Goal: Task Accomplishment & Management: Manage account settings

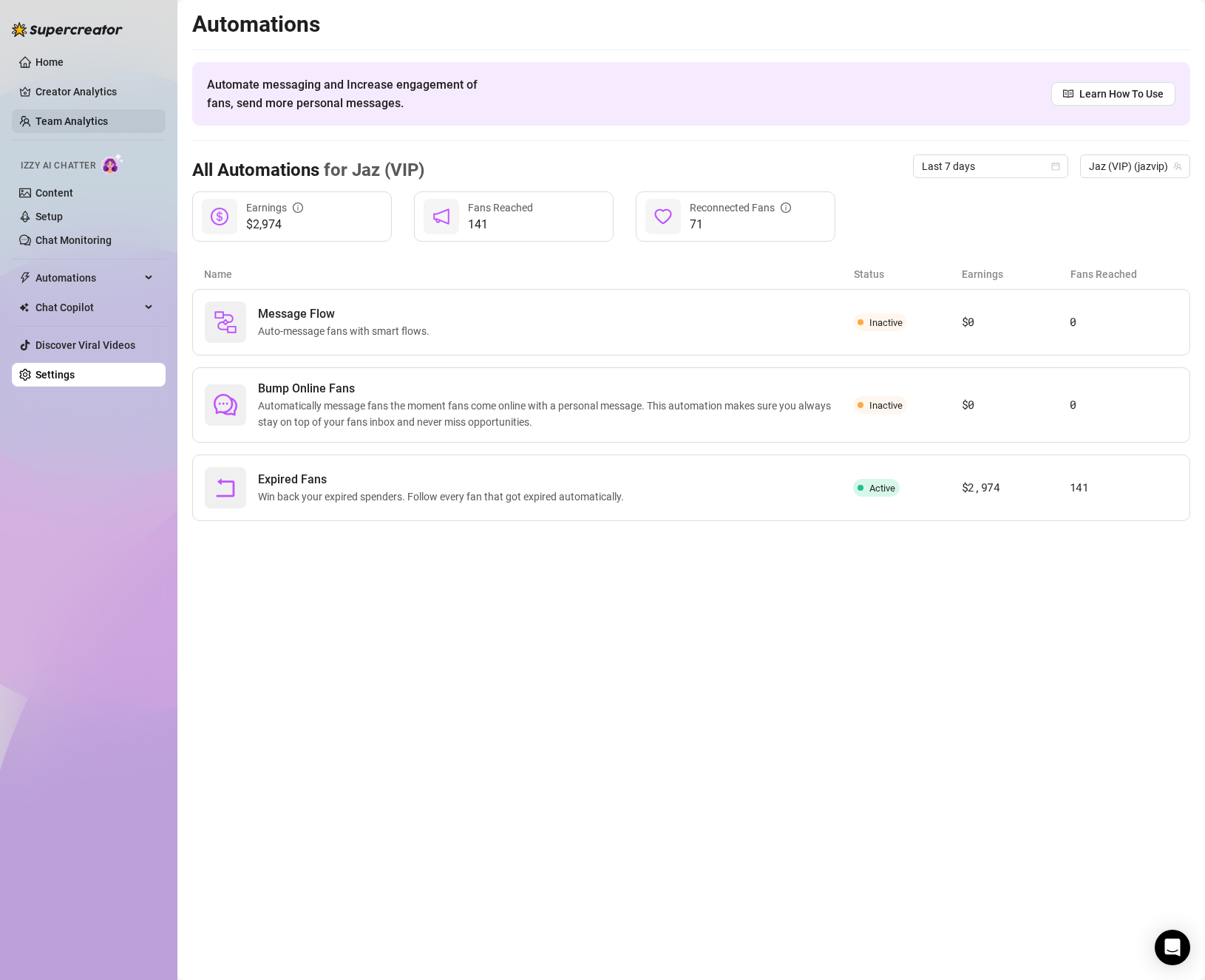
click at [70, 120] on link "Team Analytics" at bounding box center [71, 121] width 72 height 12
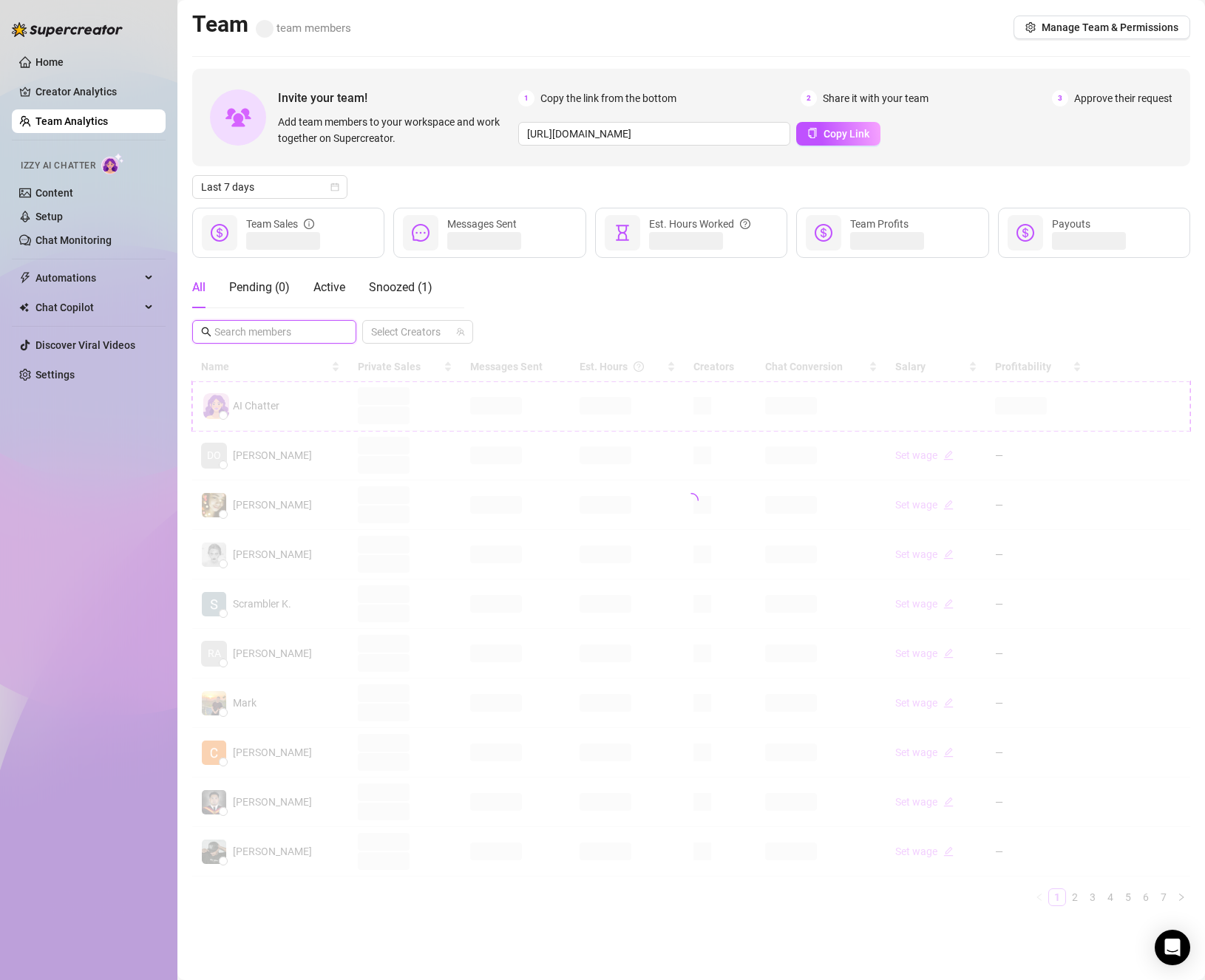
click at [268, 335] on input "text" at bounding box center [275, 331] width 121 height 16
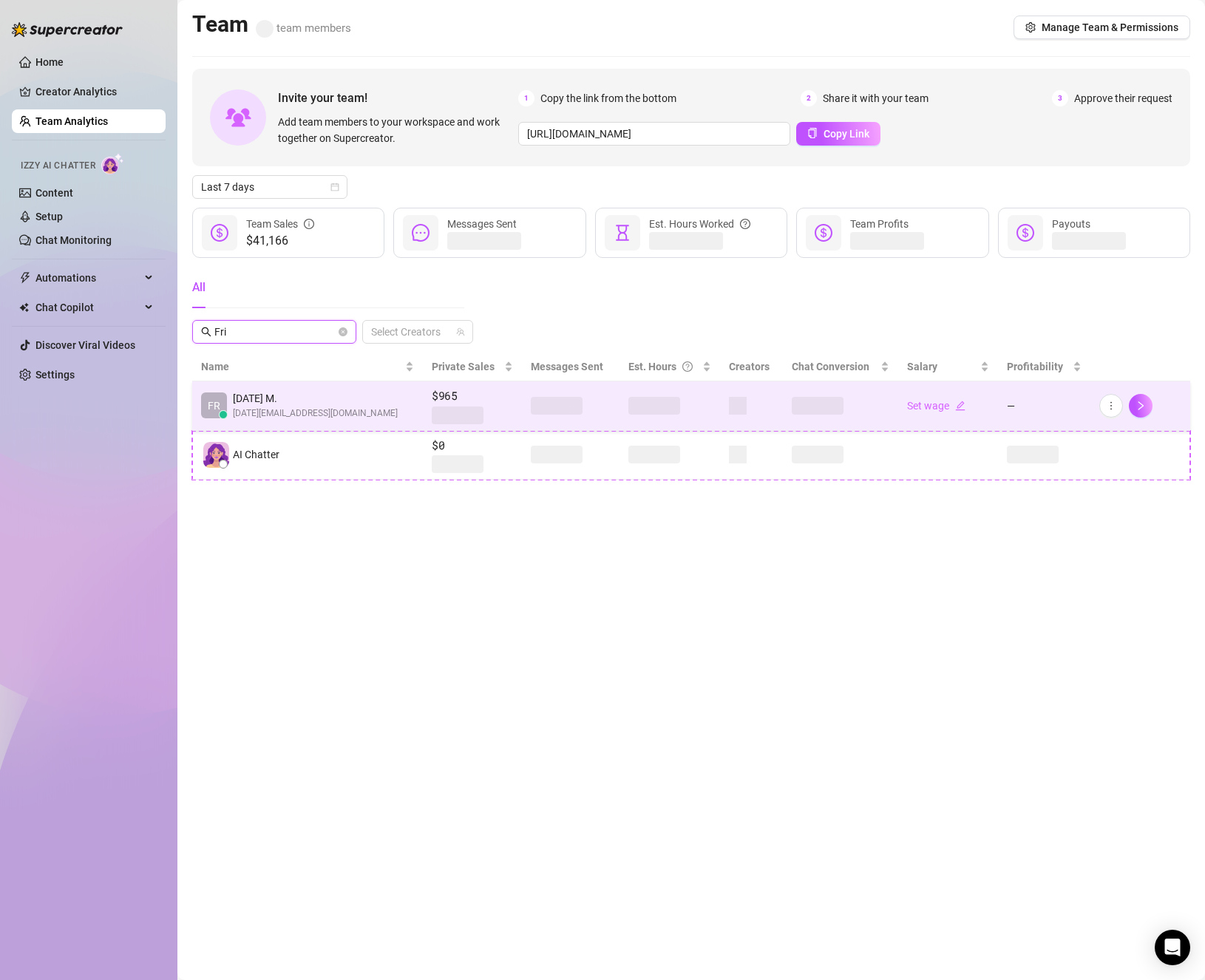
type input "Fri"
click at [317, 397] on span "[DATE] M." at bounding box center [315, 398] width 165 height 16
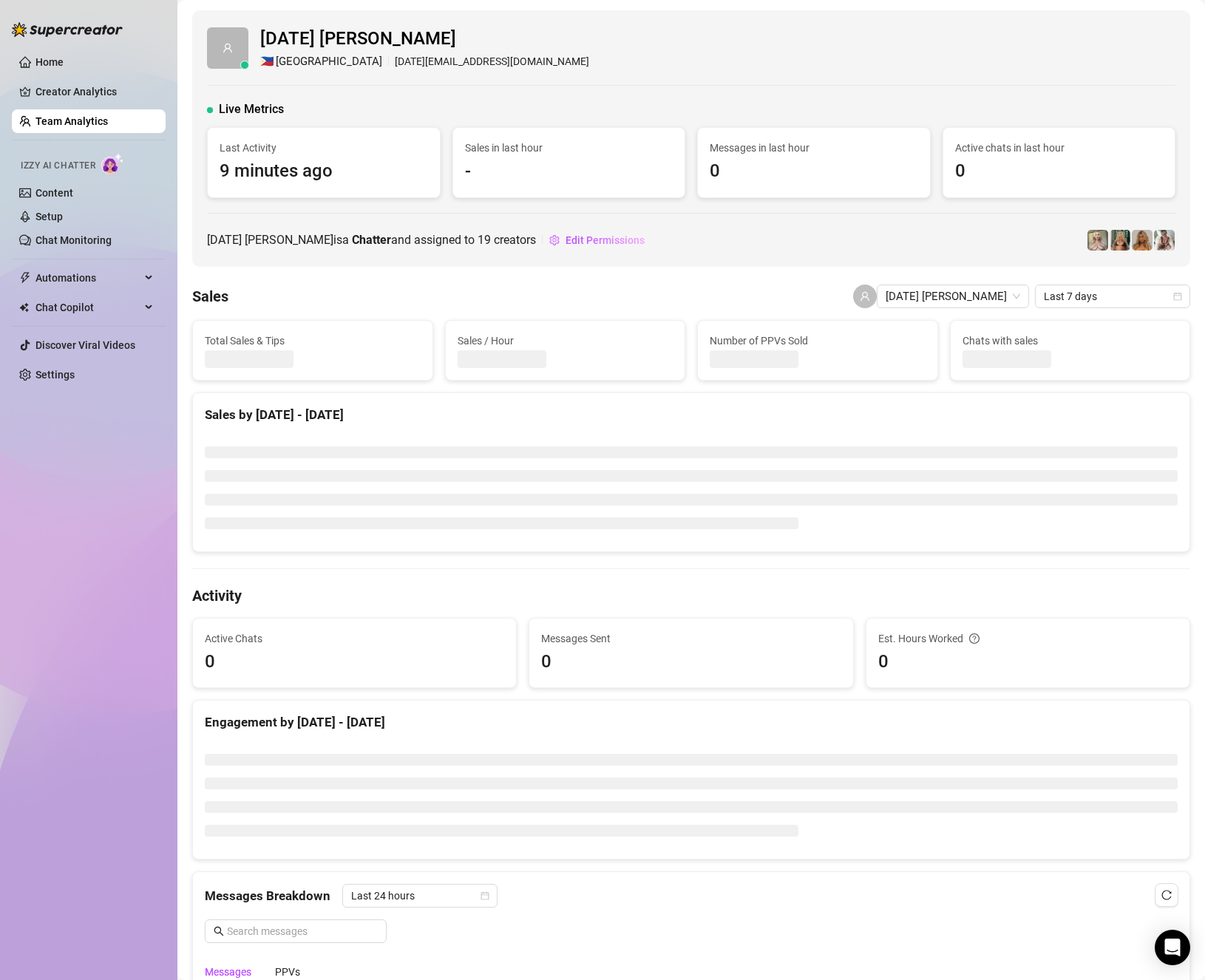
click at [581, 287] on div "Sales Friday Mathew Last 7 days" at bounding box center [690, 296] width 998 height 23
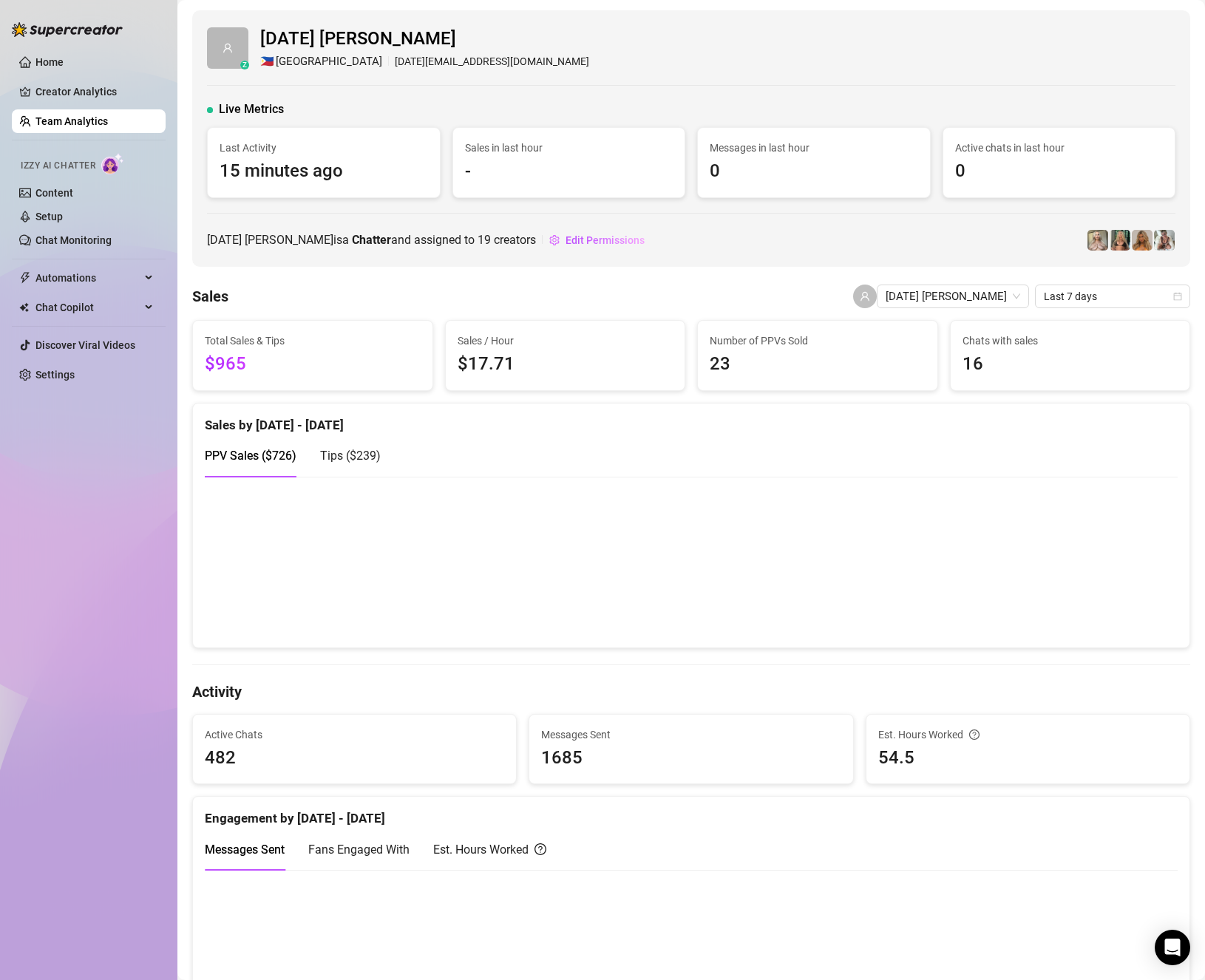
click at [111, 473] on div "Home Creator Analytics Team Analytics Izzy AI Chatter Content Setup Chat Monito…" at bounding box center [89, 483] width 154 height 966
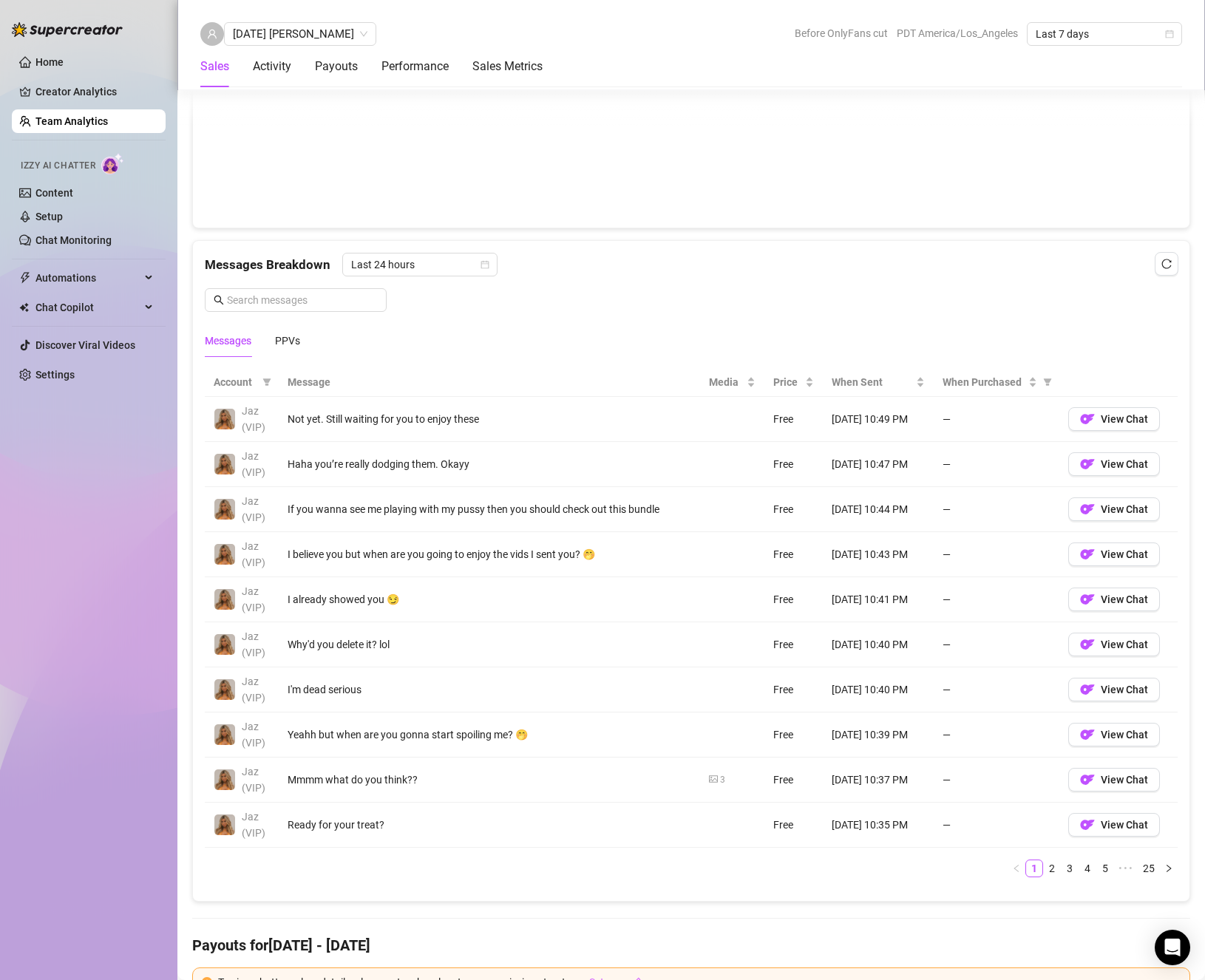
scroll to position [739, 0]
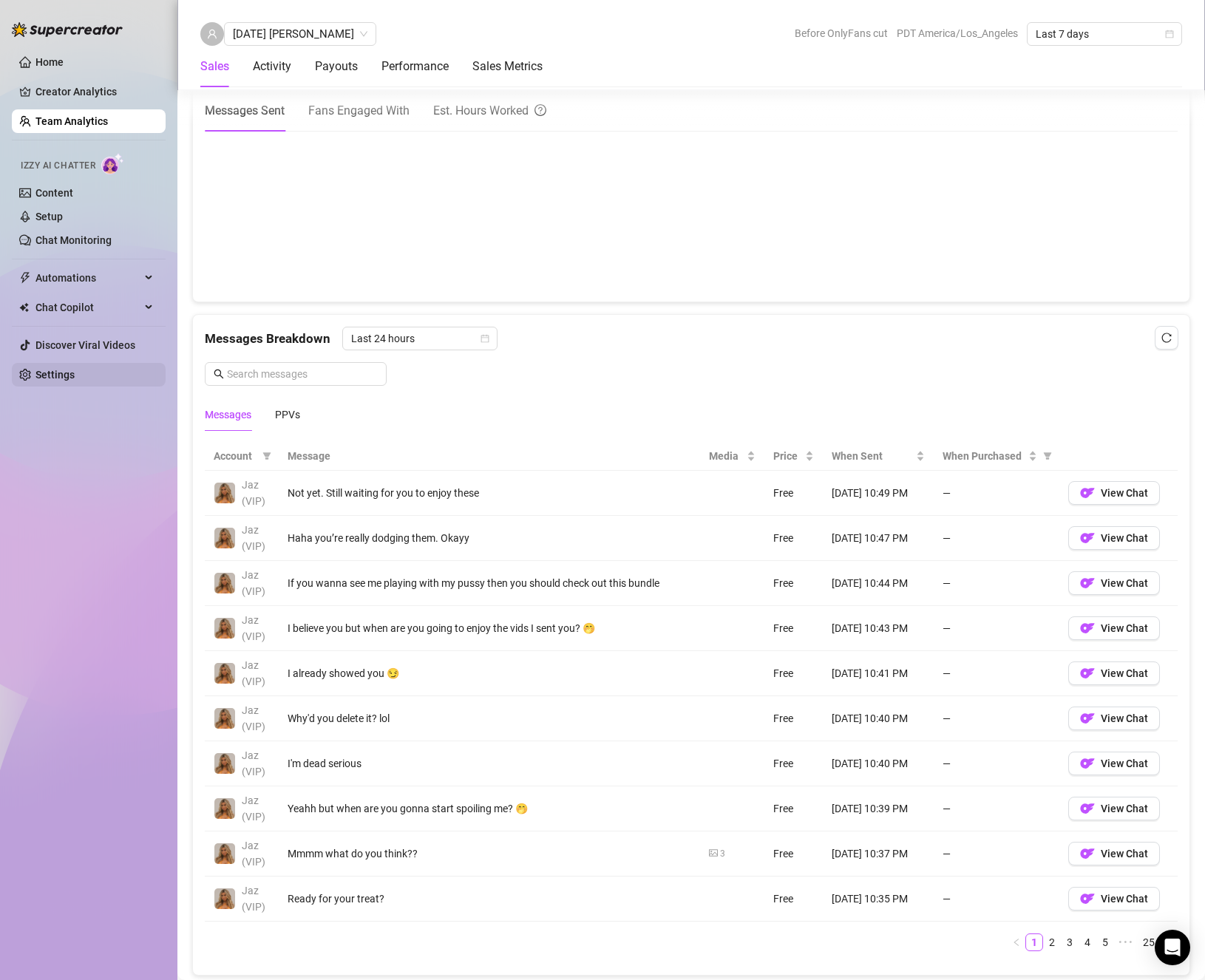
click at [66, 376] on link "Settings" at bounding box center [55, 374] width 39 height 12
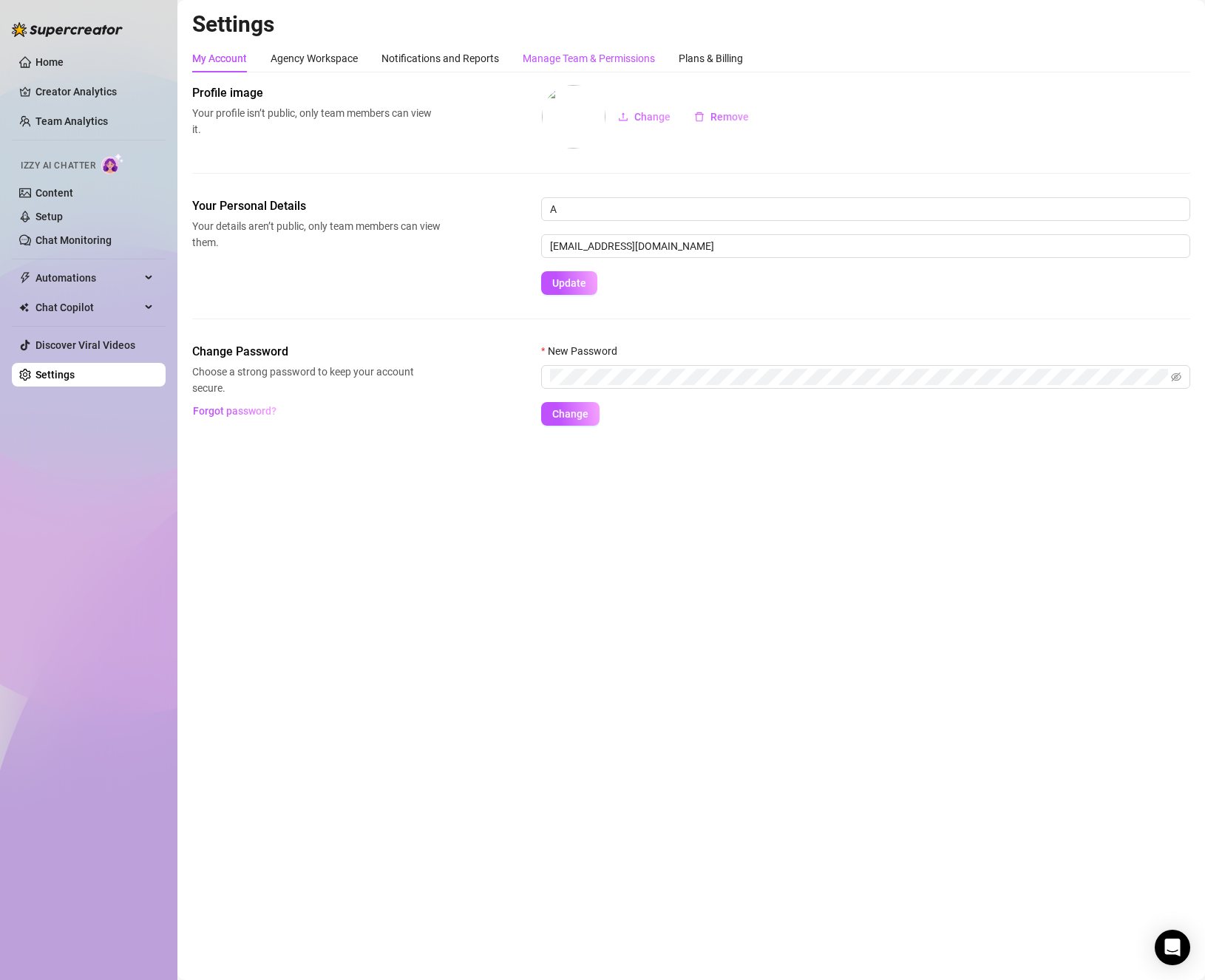
click at [567, 55] on div "Manage Team & Permissions" at bounding box center [588, 59] width 132 height 16
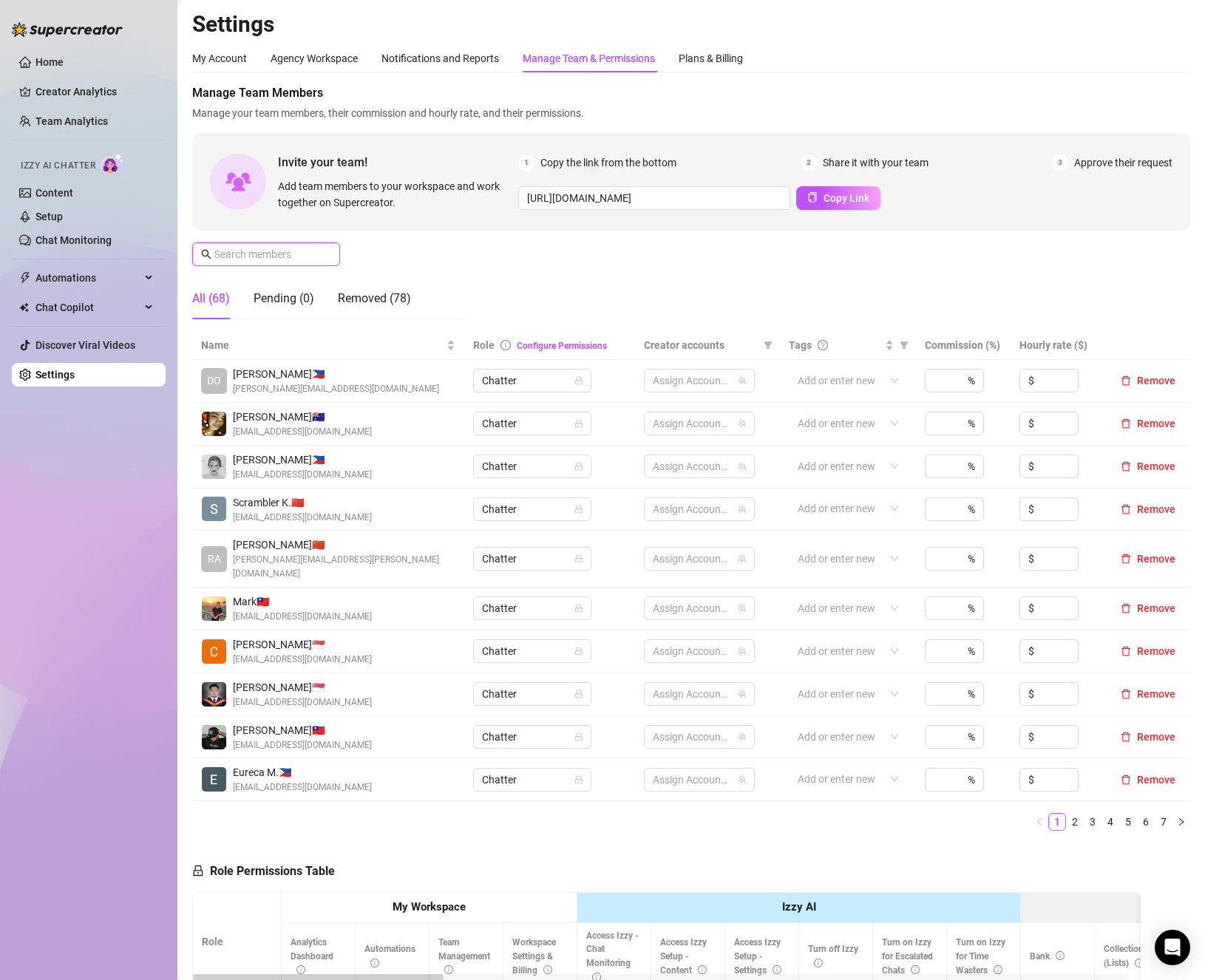
click at [295, 251] on input "text" at bounding box center [267, 254] width 105 height 16
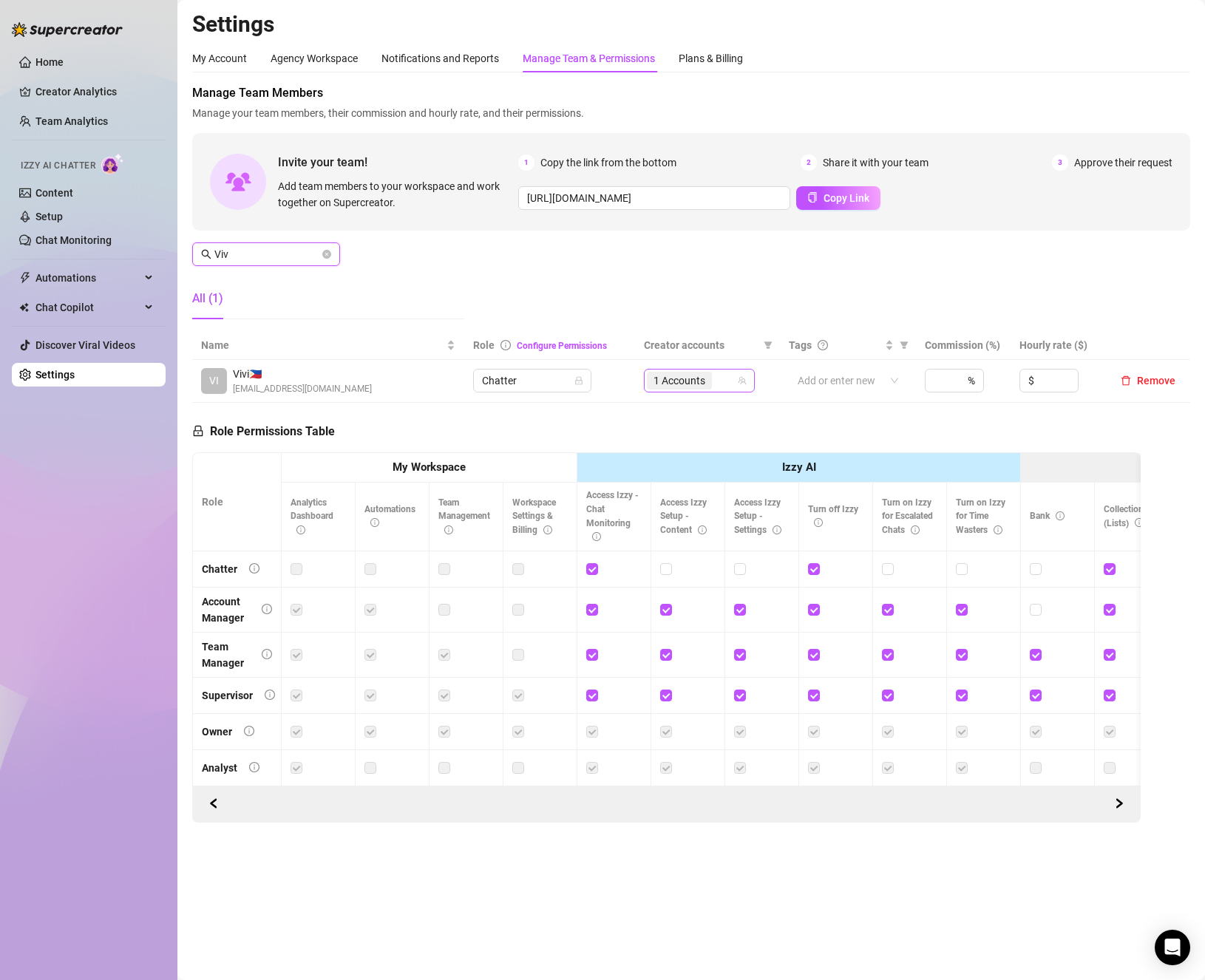
click at [707, 382] on span "1 Accounts" at bounding box center [679, 380] width 65 height 18
type input "Viv"
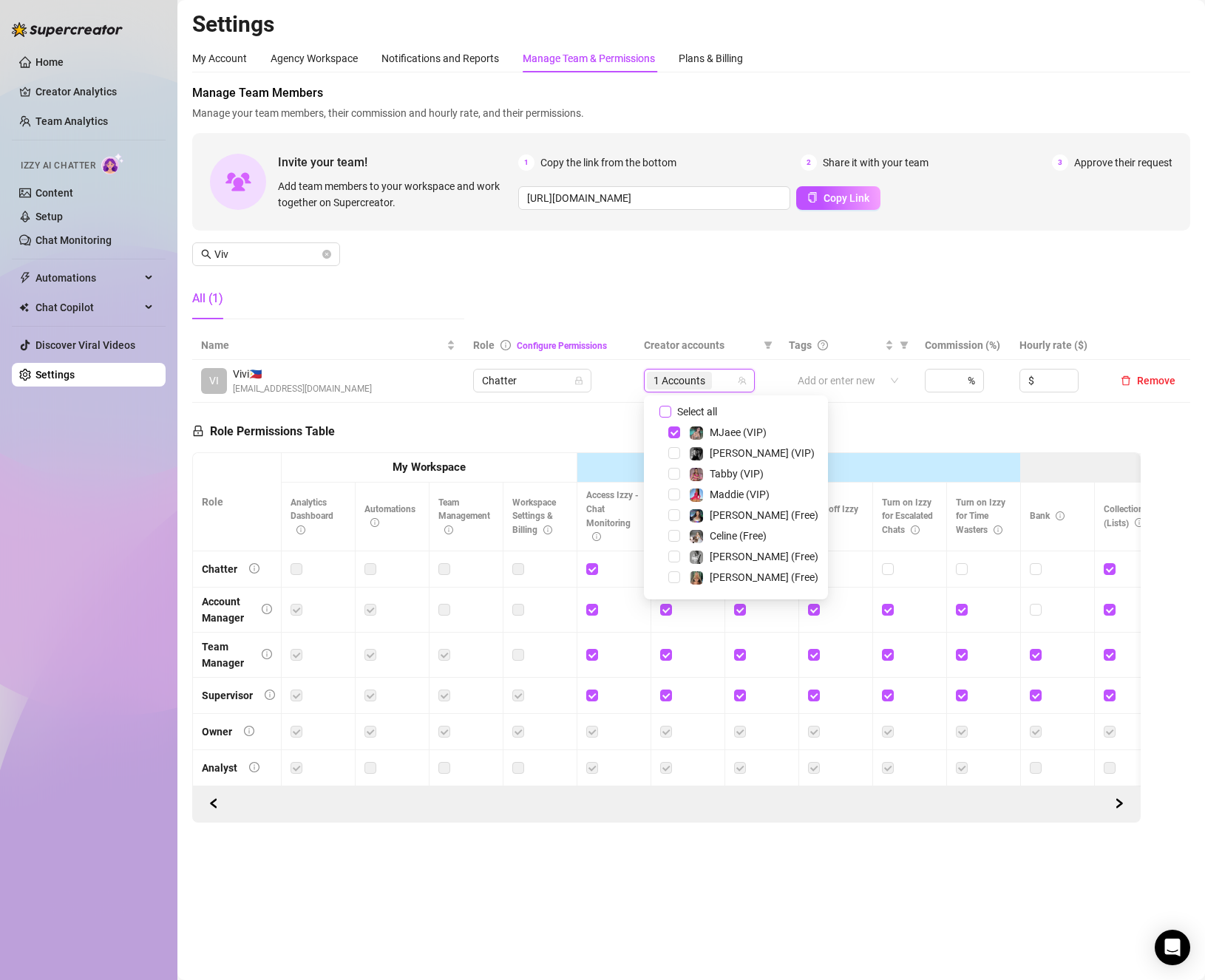
click at [660, 406] on input "Select all" at bounding box center [665, 412] width 12 height 12
checkbox input "false"
click at [676, 474] on span "Select tree node" at bounding box center [674, 470] width 12 height 12
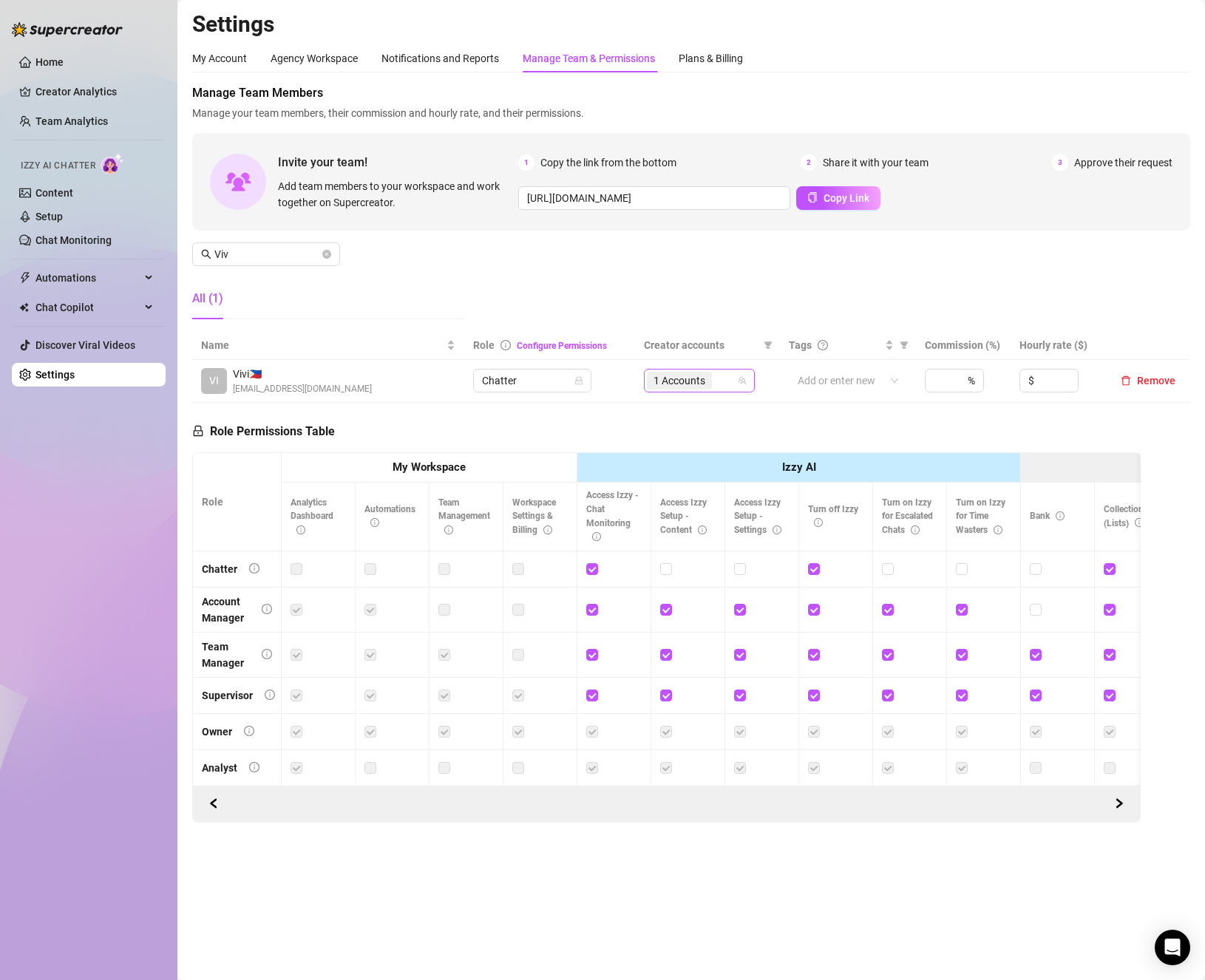
click at [703, 387] on span "1 Accounts" at bounding box center [679, 380] width 51 height 16
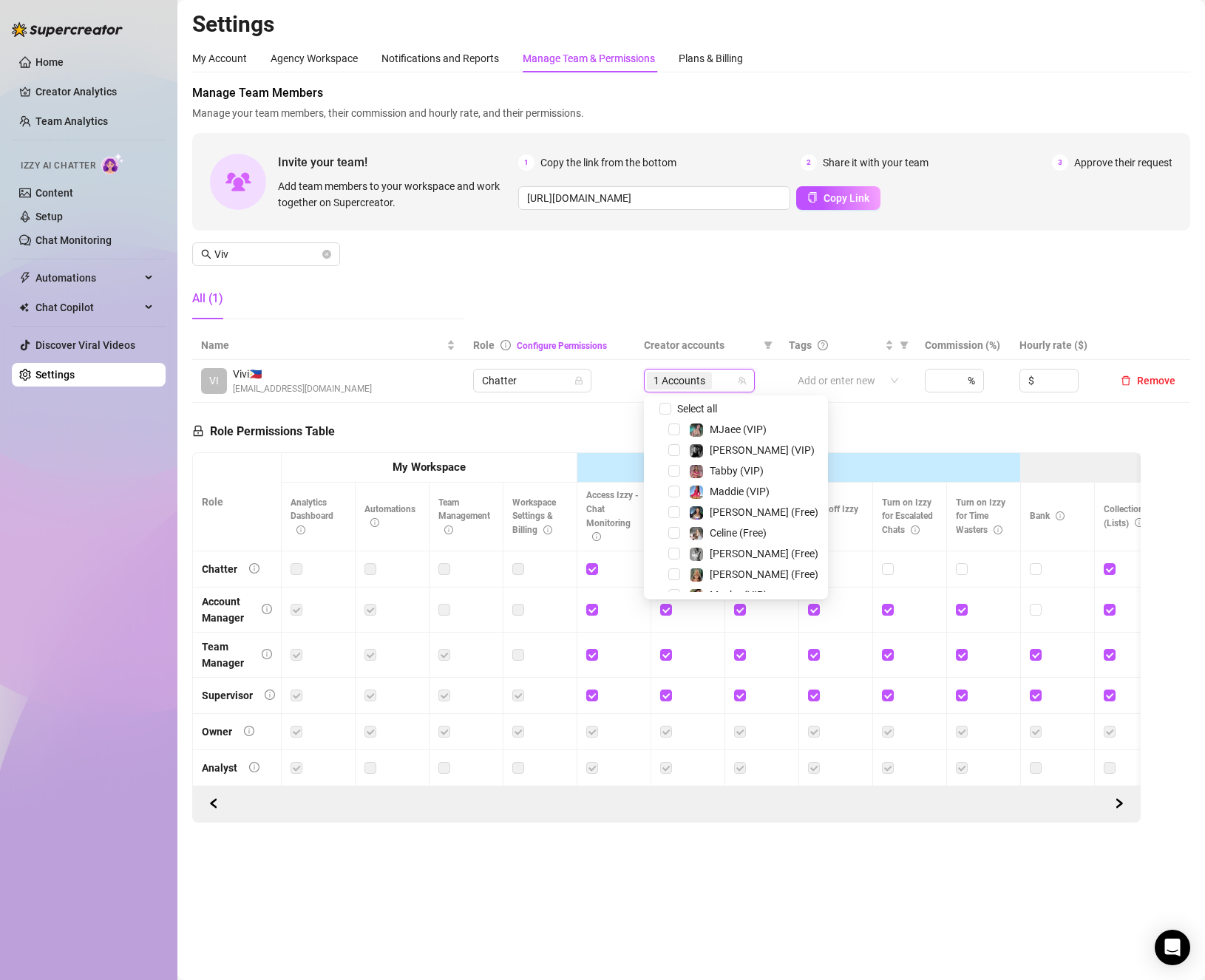
scroll to position [77, 0]
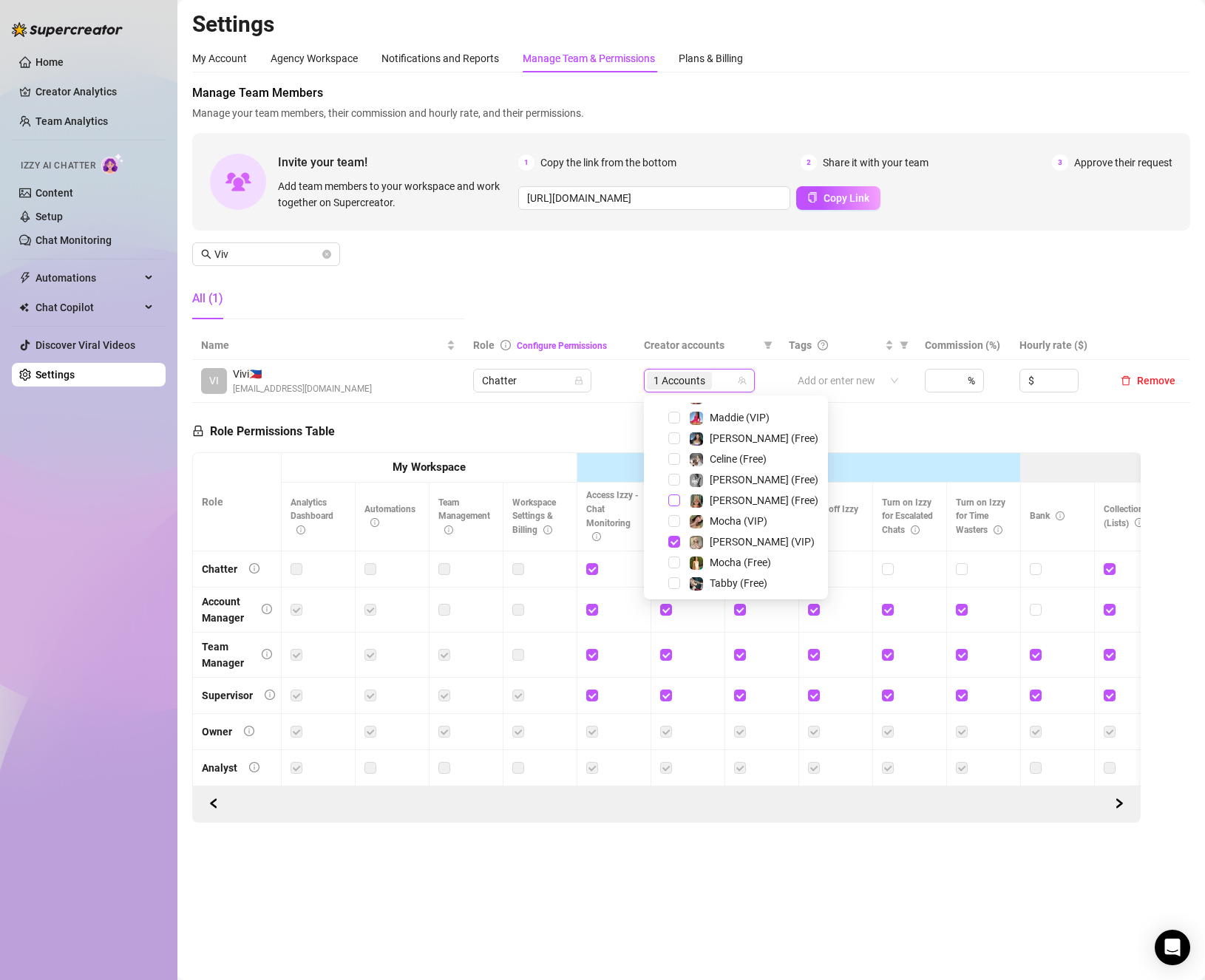
click at [674, 499] on span "Select tree node" at bounding box center [674, 500] width 12 height 12
click at [677, 587] on div "Jaz (Free)" at bounding box center [736, 580] width 177 height 18
click at [675, 578] on span "Select tree node" at bounding box center [674, 579] width 12 height 12
click at [677, 498] on span "Select tree node" at bounding box center [674, 497] width 12 height 12
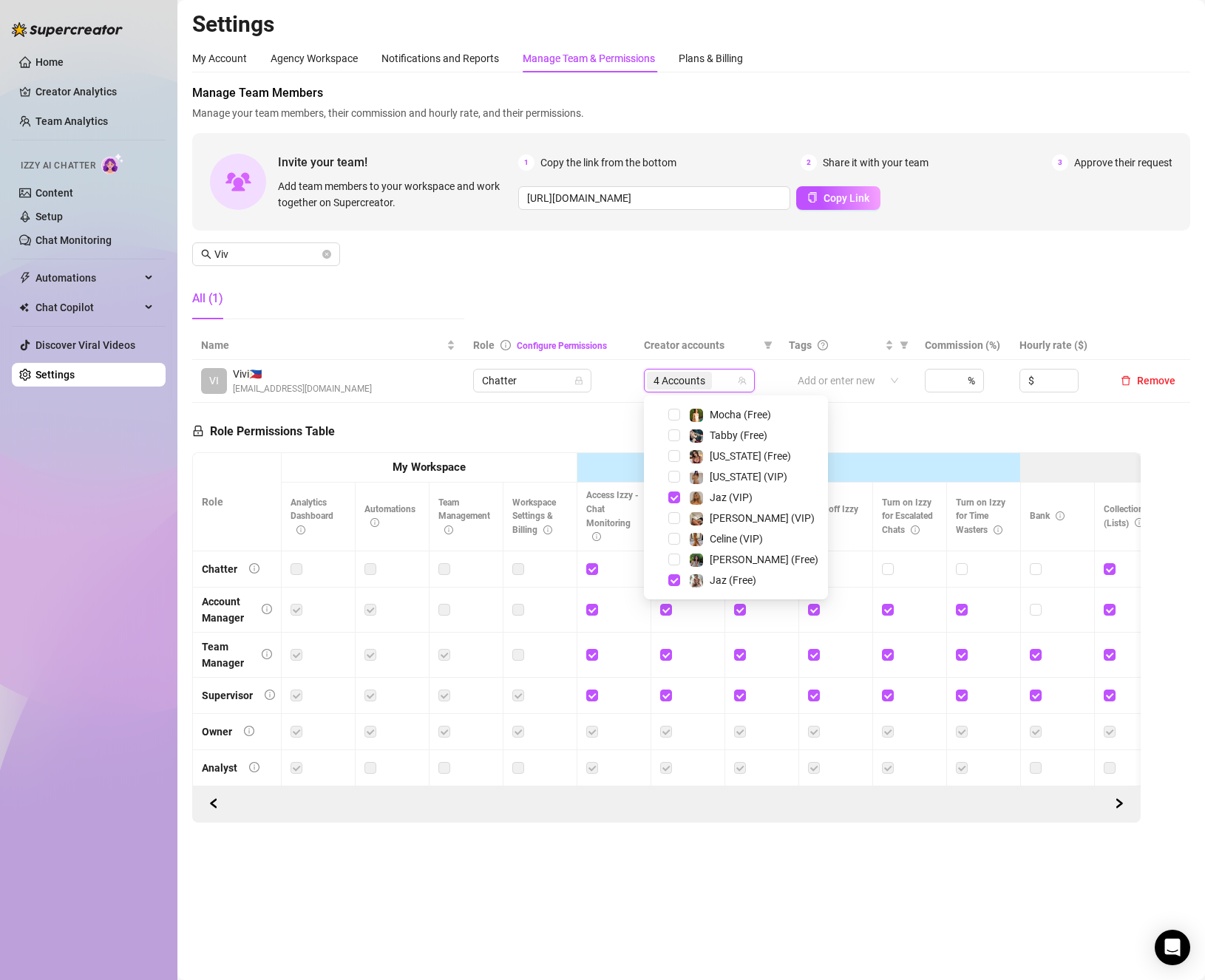
click at [863, 441] on div "Role Permissions Table Role My Workspace Izzy AI OnlyFans Side Menu OnlyFans Ch…" at bounding box center [666, 612] width 948 height 420
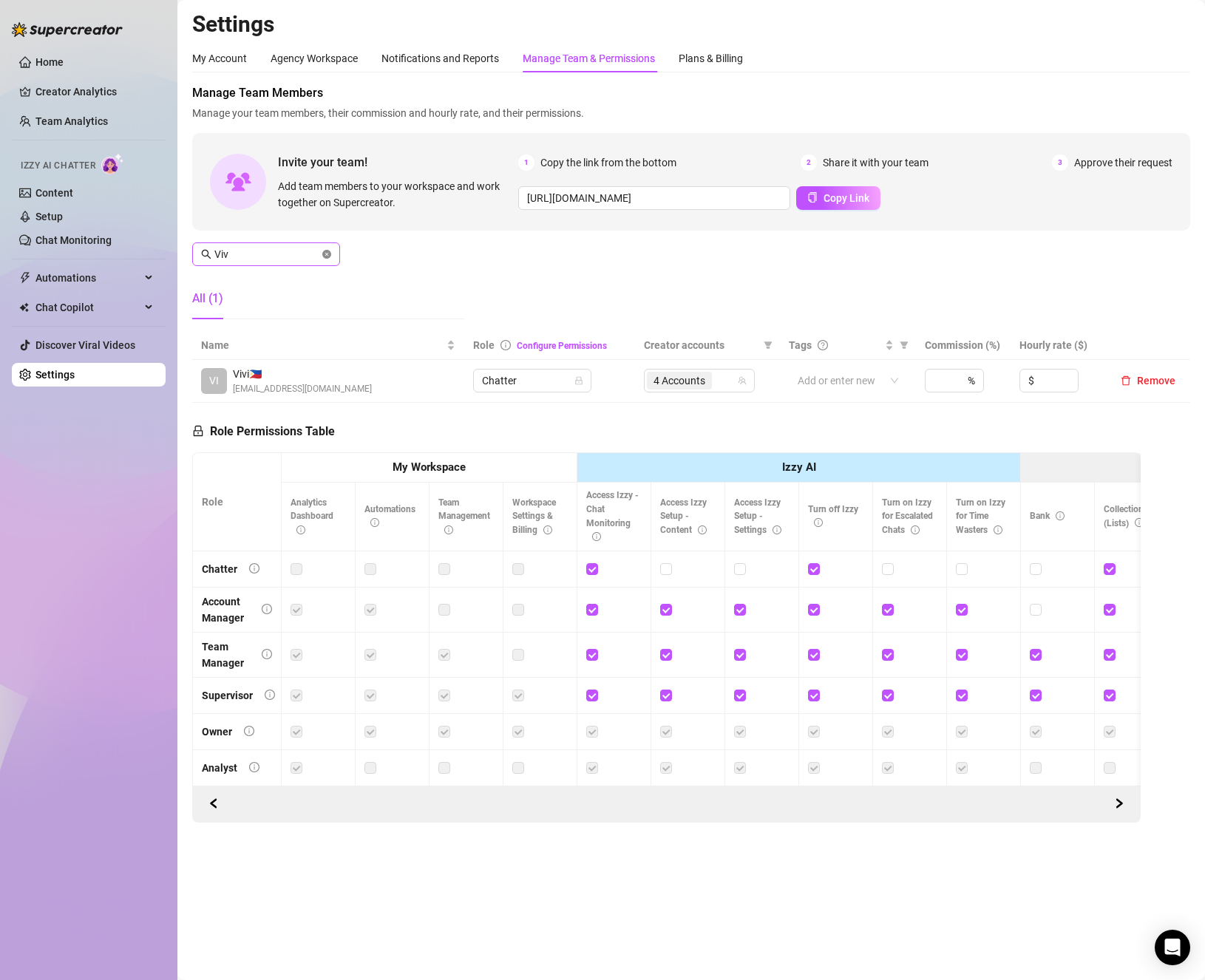
click at [323, 254] on icon "close-circle" at bounding box center [326, 254] width 9 height 9
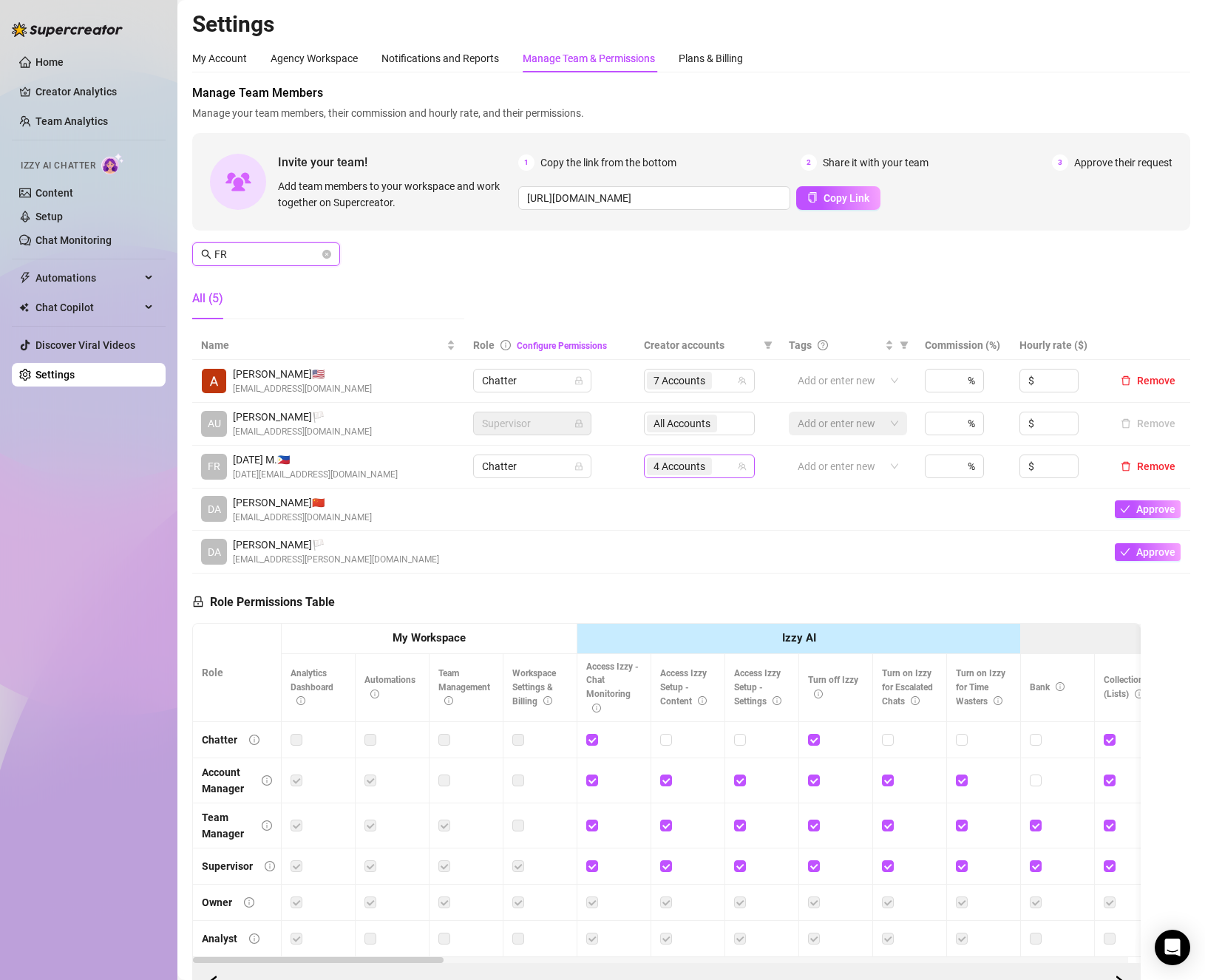
click at [733, 471] on div "4 Accounts" at bounding box center [699, 466] width 111 height 23
type input "FR"
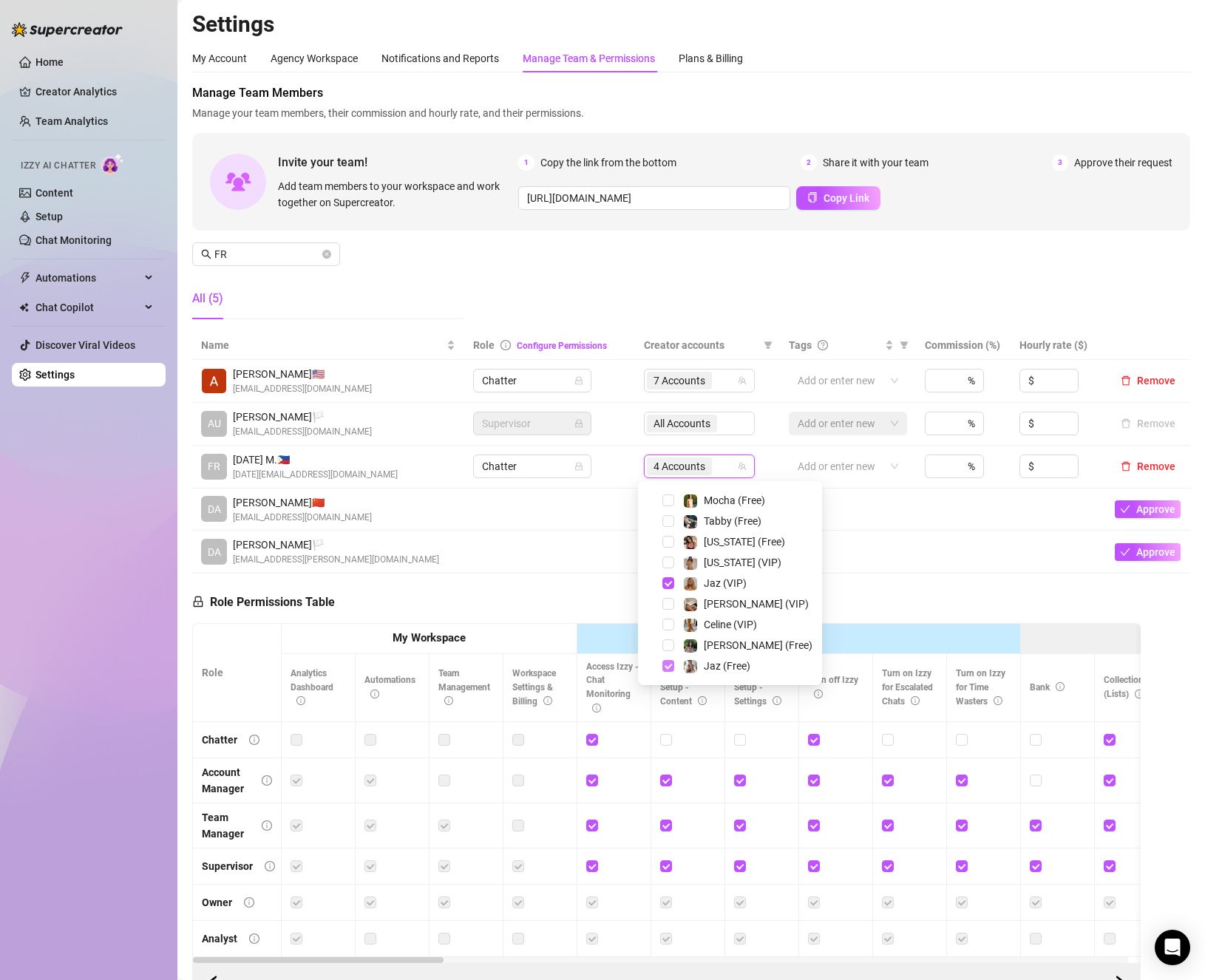
click at [670, 668] on span "Select tree node" at bounding box center [668, 665] width 12 height 12
click at [672, 584] on span "Select tree node" at bounding box center [668, 583] width 12 height 12
click at [950, 567] on td at bounding box center [963, 551] width 96 height 43
